Goal: Transaction & Acquisition: Obtain resource

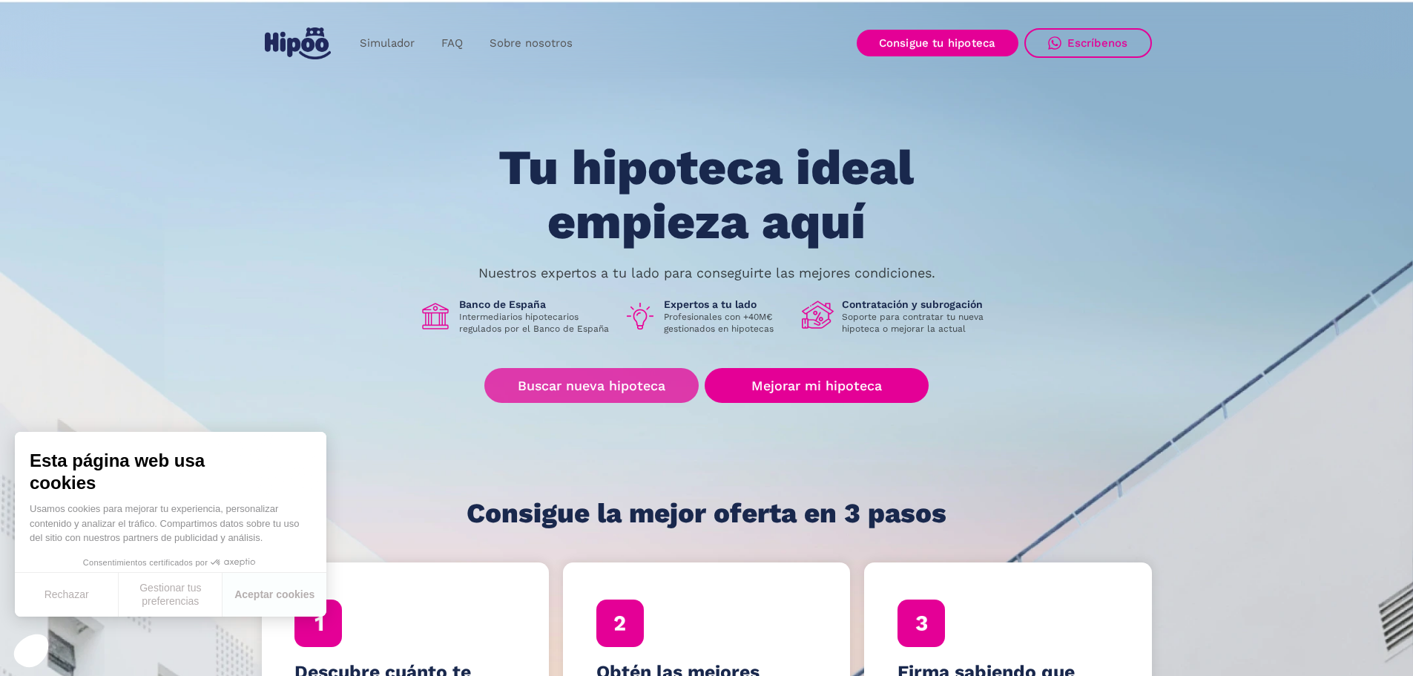
click at [578, 392] on link "Buscar nueva hipoteca" at bounding box center [591, 385] width 214 height 35
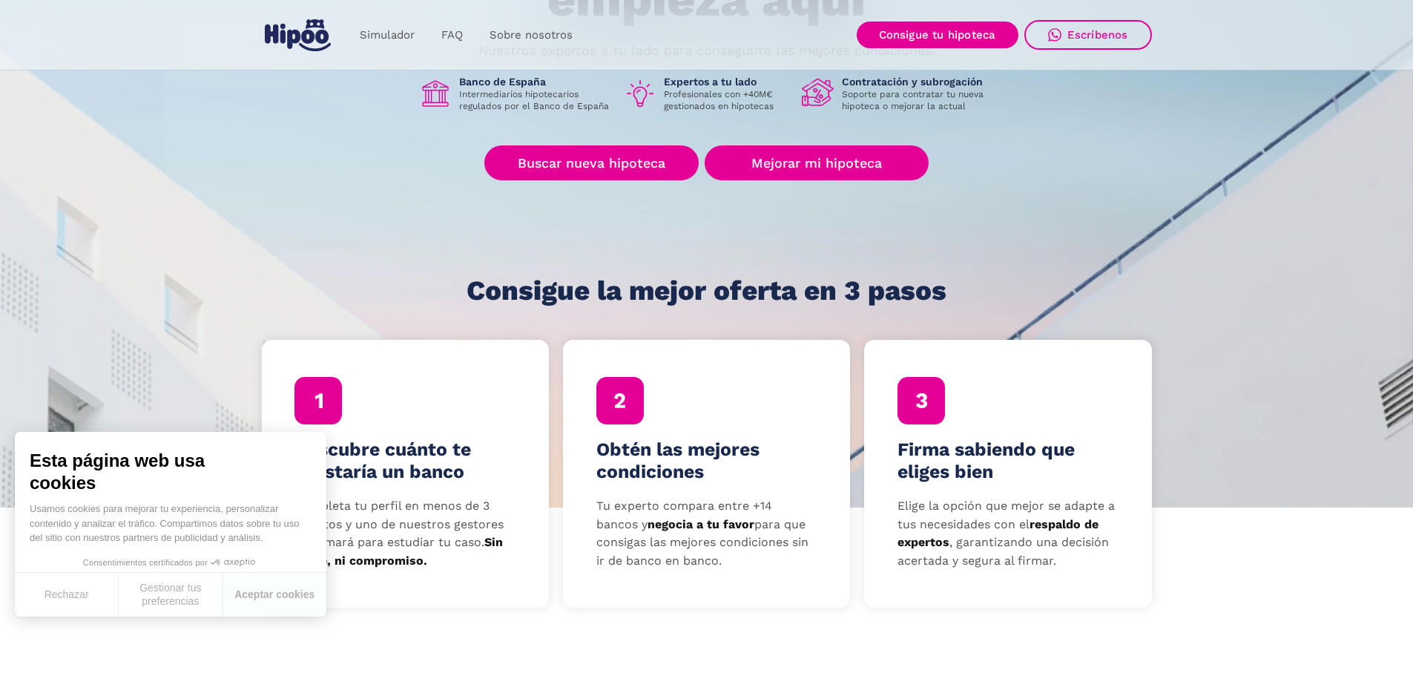
scroll to position [297, 0]
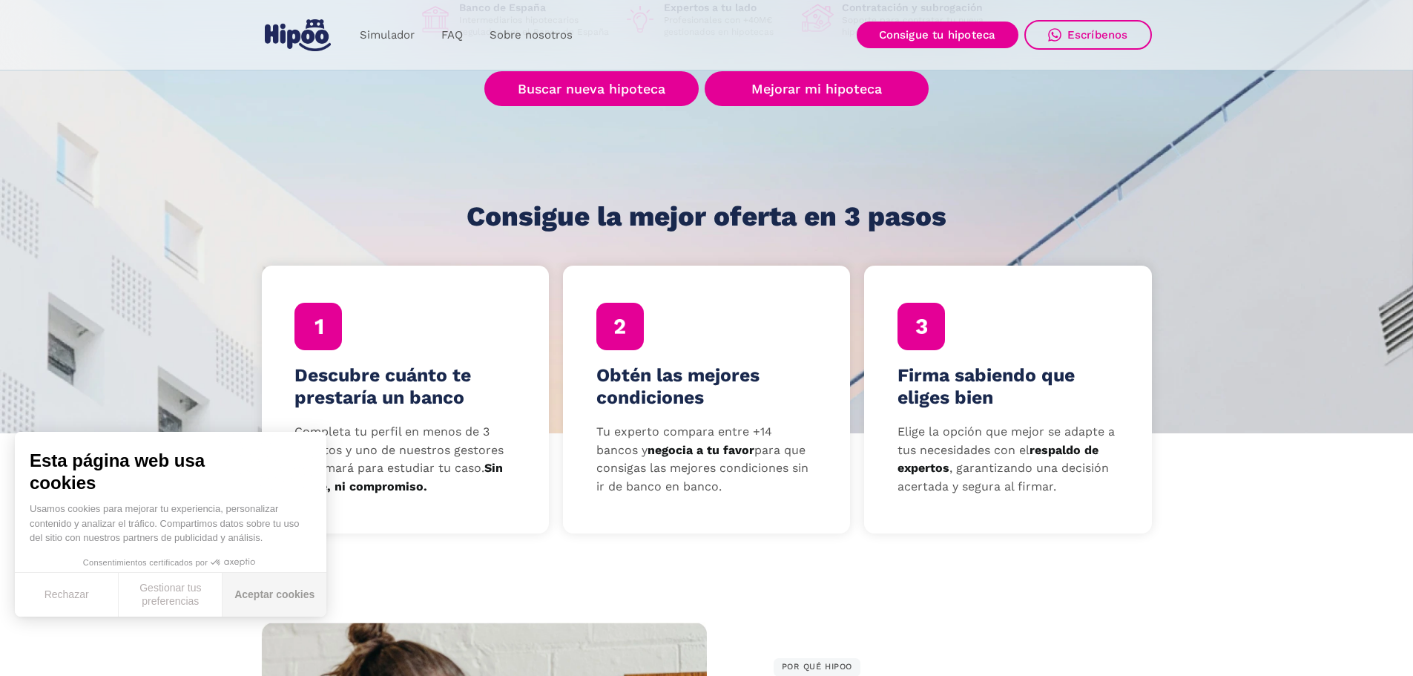
click at [257, 591] on button "Aceptar cookies" at bounding box center [275, 595] width 104 height 44
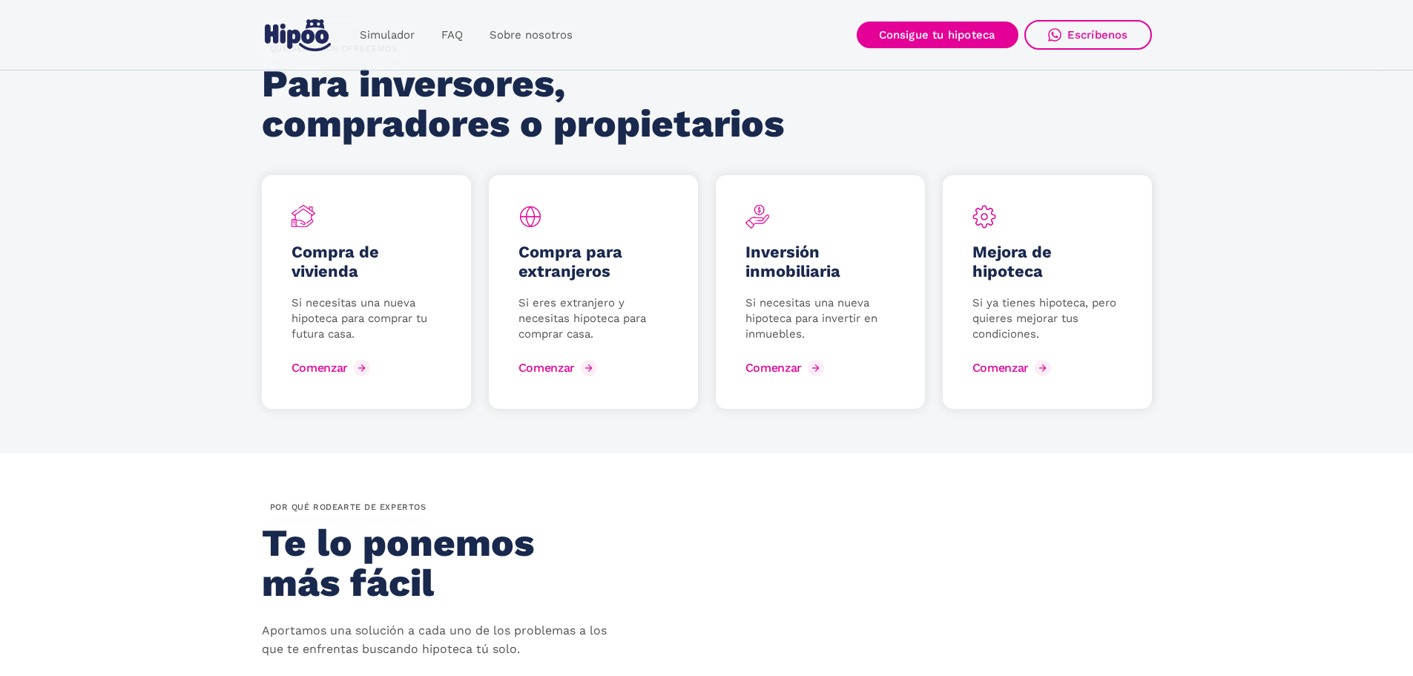
scroll to position [2152, 0]
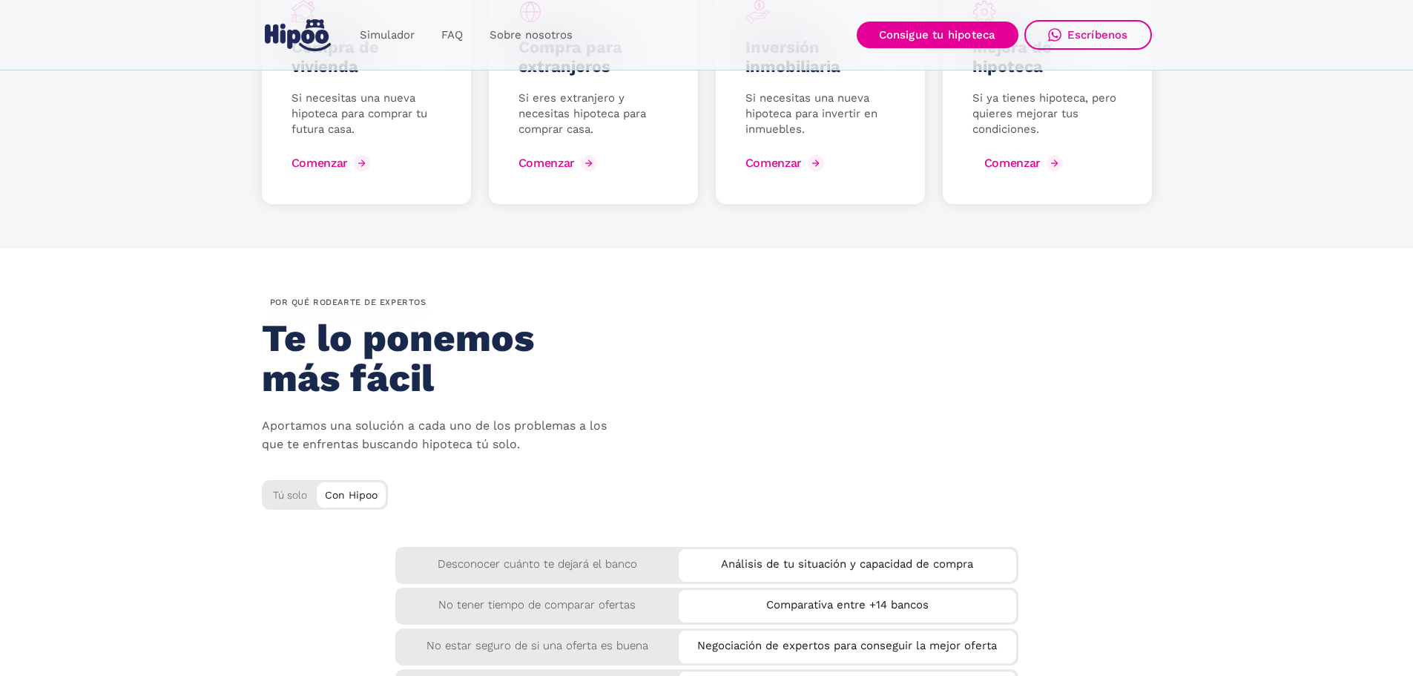
click at [1022, 161] on div "Comenzar" at bounding box center [1013, 163] width 56 height 14
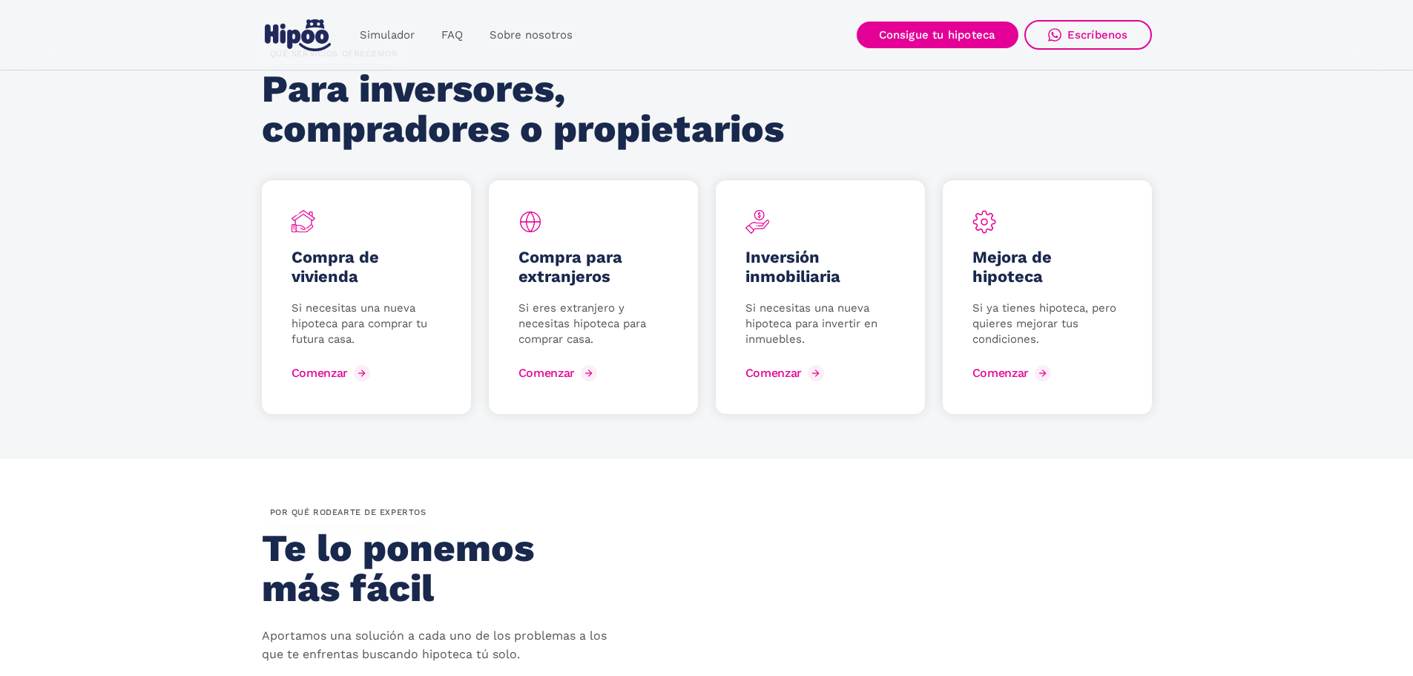
scroll to position [1929, 0]
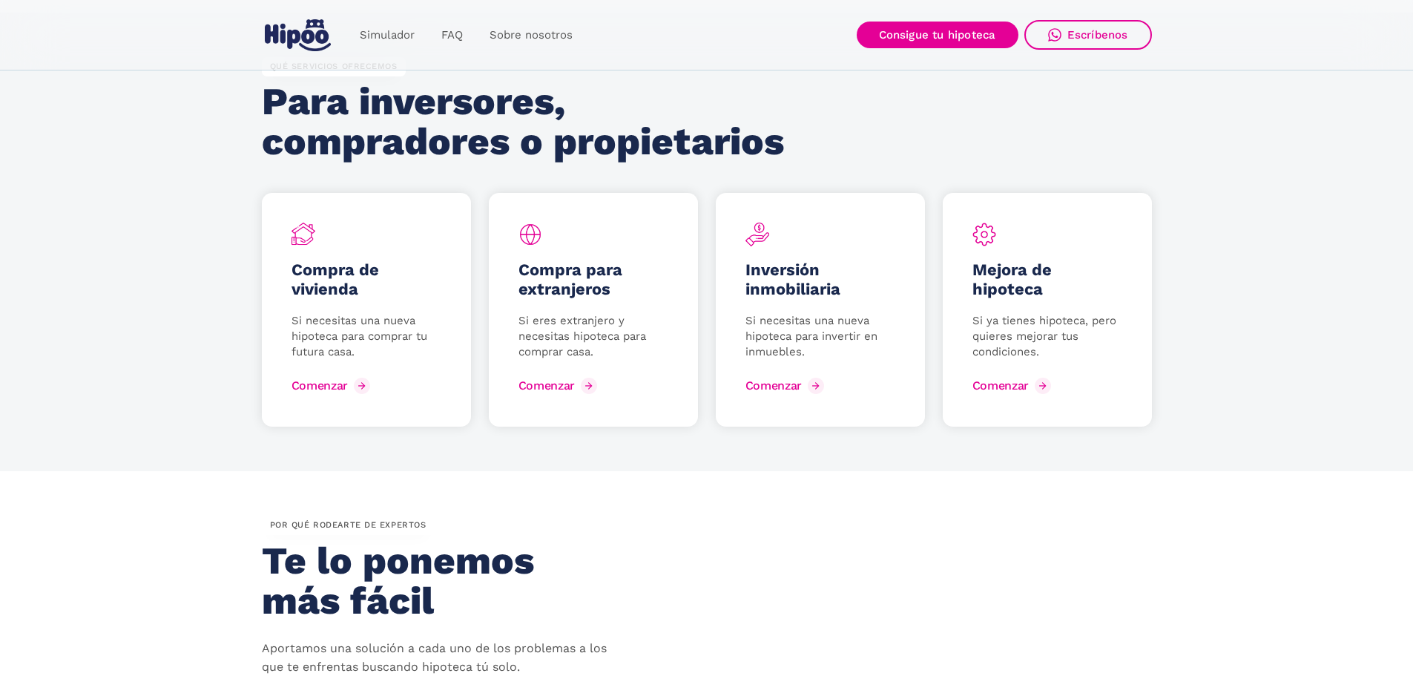
click at [1009, 398] on div "Mejora de hipoteca Si ya tienes hipoteca, pero quieres mejorar tus condiciones.…" at bounding box center [1047, 310] width 209 height 234
click at [991, 388] on div "Comenzar" at bounding box center [1013, 385] width 56 height 14
